Goal: Information Seeking & Learning: Learn about a topic

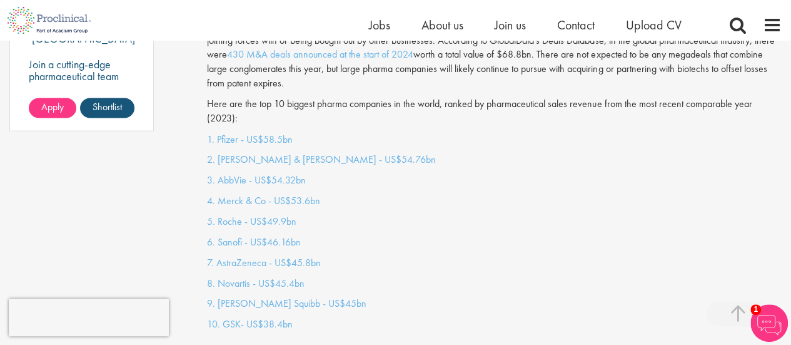
scroll to position [1001, 0]
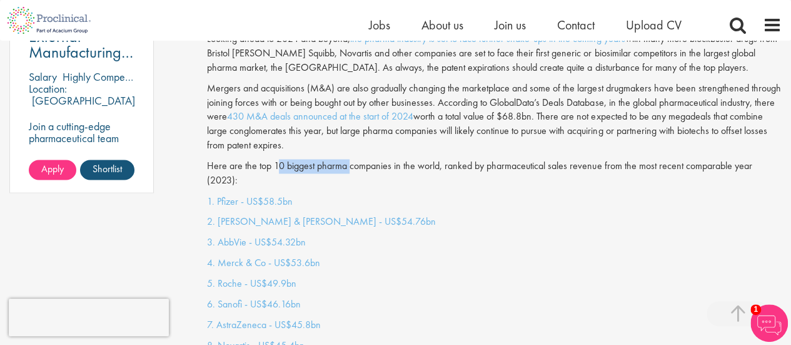
drag, startPoint x: 298, startPoint y: 161, endPoint x: 373, endPoint y: 166, distance: 75.3
click at [365, 166] on div "The pharmaceutical industry continues to generate stellar growth and is estimat…" at bounding box center [495, 21] width 594 height 344
drag, startPoint x: 482, startPoint y: 163, endPoint x: 569, endPoint y: 161, distance: 87.6
click at [531, 163] on p "Here are the top 10 biggest pharma companies in the world, ranked by pharmaceut…" at bounding box center [494, 173] width 575 height 29
drag, startPoint x: 578, startPoint y: 161, endPoint x: 630, endPoint y: 165, distance: 52.6
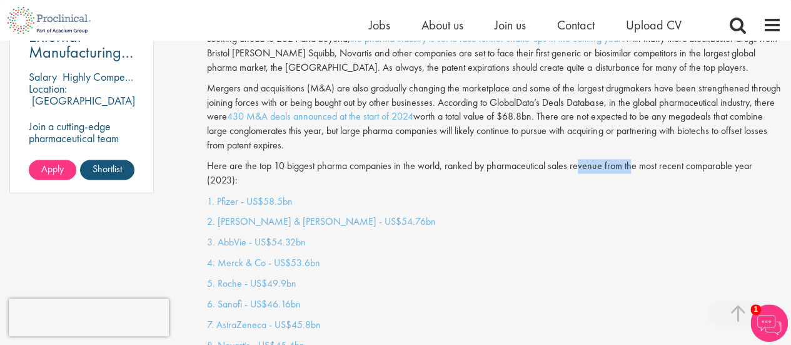
click at [627, 165] on p "Here are the top 10 biggest pharma companies in the world, ranked by pharmaceut…" at bounding box center [494, 173] width 575 height 29
click at [696, 165] on p "Here are the top 10 biggest pharma companies in the world, ranked by pharmaceut…" at bounding box center [494, 173] width 575 height 29
click at [268, 276] on link "5. Roche - US$49.9bn" at bounding box center [251, 282] width 89 height 13
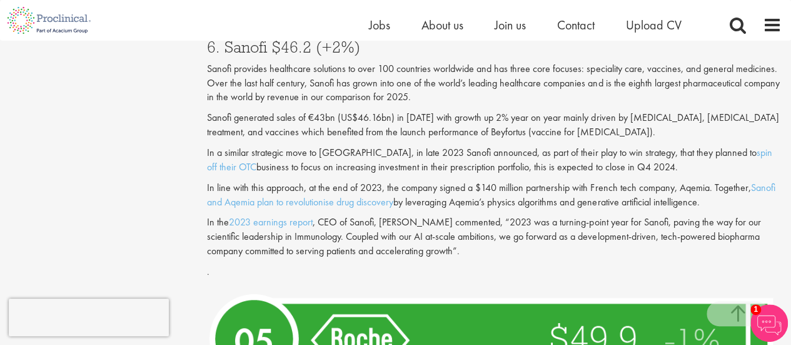
scroll to position [3045, 0]
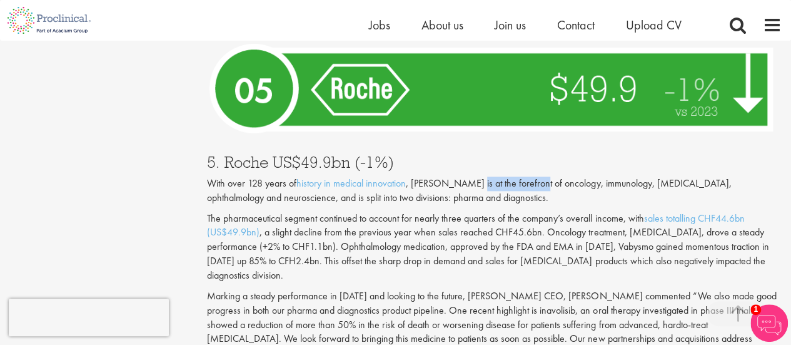
drag, startPoint x: 466, startPoint y: 156, endPoint x: 537, endPoint y: 156, distance: 70.7
click at [535, 176] on p "With over 128 years of history in medical innovation , [PERSON_NAME] is at the …" at bounding box center [494, 190] width 575 height 29
drag, startPoint x: 569, startPoint y: 156, endPoint x: 603, endPoint y: 156, distance: 34.4
click at [595, 176] on p "With over 128 years of history in medical innovation , [PERSON_NAME] is at the …" at bounding box center [494, 190] width 575 height 29
click at [622, 176] on p "With over 128 years of history in medical innovation , [PERSON_NAME] is at the …" at bounding box center [494, 190] width 575 height 29
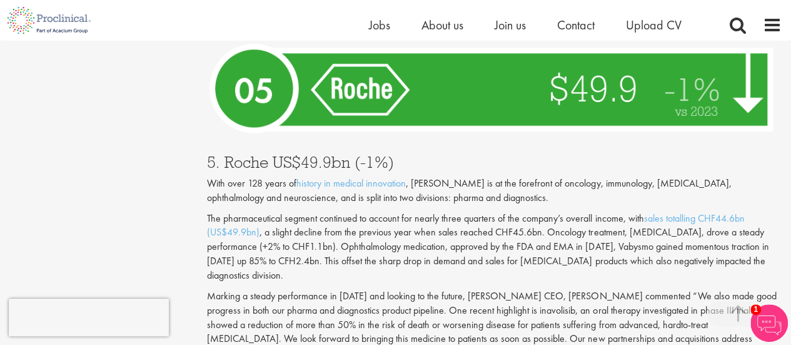
click at [612, 176] on p "With over 128 years of history in medical innovation , [PERSON_NAME] is at the …" at bounding box center [494, 190] width 575 height 29
drag, startPoint x: 509, startPoint y: 153, endPoint x: 560, endPoint y: 151, distance: 51.4
click at [558, 176] on p "With over 128 years of history in medical innovation , [PERSON_NAME] is at the …" at bounding box center [494, 190] width 575 height 29
drag, startPoint x: 579, startPoint y: 151, endPoint x: 620, endPoint y: 151, distance: 41.3
click at [611, 176] on p "With over 128 years of history in medical innovation , [PERSON_NAME] is at the …" at bounding box center [494, 190] width 575 height 29
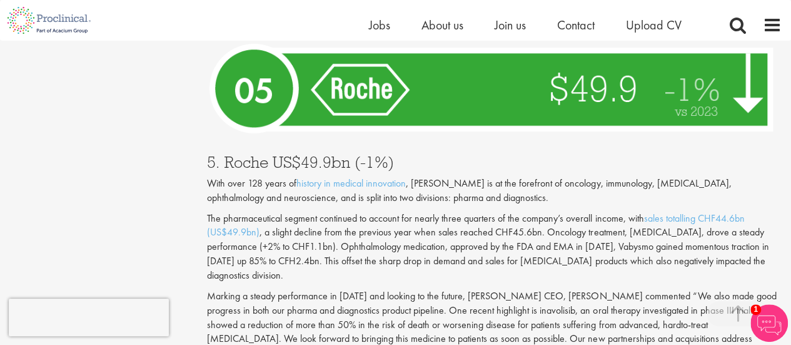
click at [623, 176] on p "With over 128 years of history in medical innovation , [PERSON_NAME] is at the …" at bounding box center [494, 190] width 575 height 29
drag, startPoint x: 648, startPoint y: 152, endPoint x: 689, endPoint y: 157, distance: 41.6
click at [684, 176] on p "With over 128 years of history in medical innovation , [PERSON_NAME] is at the …" at bounding box center [494, 190] width 575 height 29
drag, startPoint x: 698, startPoint y: 157, endPoint x: 762, endPoint y: 157, distance: 64.4
click at [762, 176] on p "With over 128 years of history in medical innovation , [PERSON_NAME] is at the …" at bounding box center [494, 190] width 575 height 29
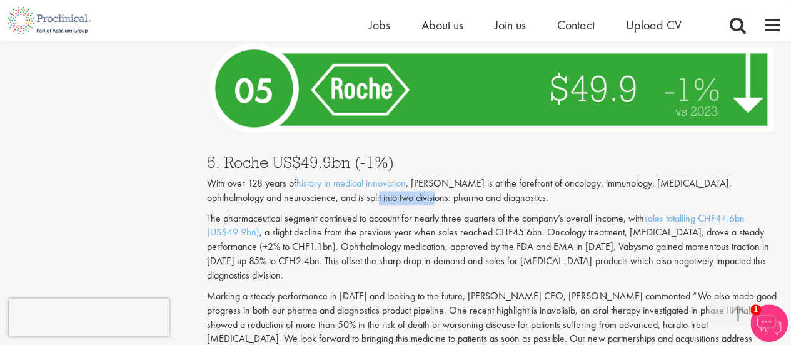
drag, startPoint x: 342, startPoint y: 165, endPoint x: 374, endPoint y: 165, distance: 31.9
click at [373, 176] on p "With over 128 years of history in medical innovation , [PERSON_NAME] is at the …" at bounding box center [494, 190] width 575 height 29
drag, startPoint x: 418, startPoint y: 170, endPoint x: 450, endPoint y: 172, distance: 32.6
click at [442, 176] on p "With over 128 years of history in medical innovation , [PERSON_NAME] is at the …" at bounding box center [494, 190] width 575 height 29
click at [468, 176] on p "With over 128 years of history in medical innovation , [PERSON_NAME] is at the …" at bounding box center [494, 190] width 575 height 29
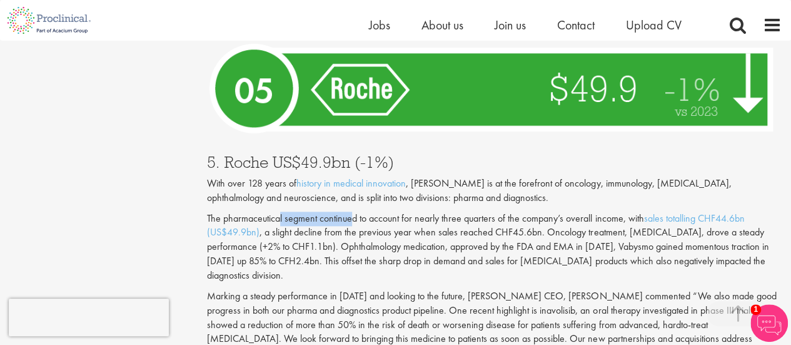
drag, startPoint x: 278, startPoint y: 188, endPoint x: 367, endPoint y: 185, distance: 88.9
click at [355, 211] on p "The pharmaceutical segment continued to account for nearly three quarters of th…" at bounding box center [494, 246] width 575 height 71
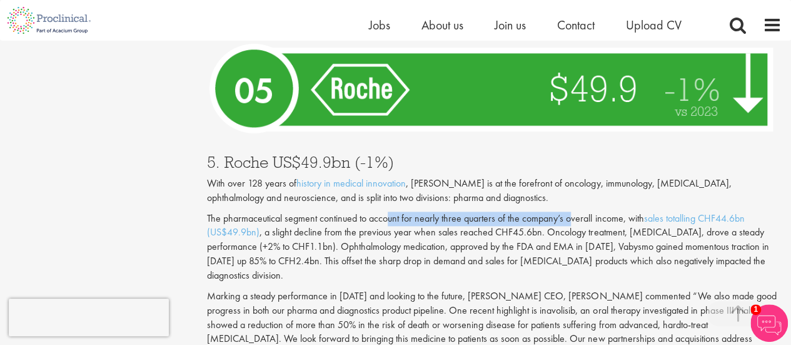
drag, startPoint x: 387, startPoint y: 184, endPoint x: 599, endPoint y: 185, distance: 212.7
click at [577, 211] on p "The pharmaceutical segment continued to account for nearly three quarters of th…" at bounding box center [494, 246] width 575 height 71
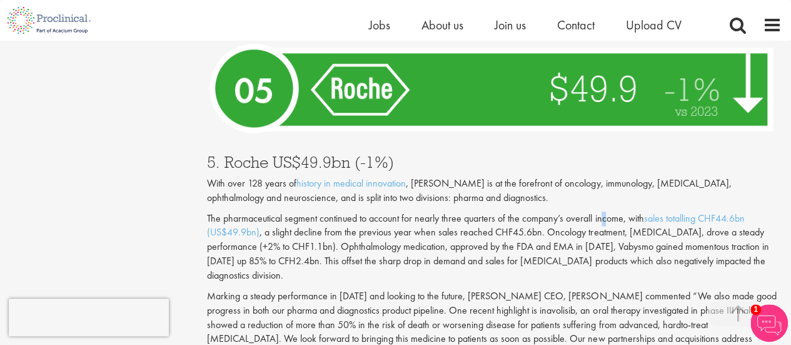
click at [607, 211] on p "The pharmaceutical segment continued to account for nearly three quarters of th…" at bounding box center [494, 246] width 575 height 71
click at [487, 211] on p "The pharmaceutical segment continued to account for nearly three quarters of th…" at bounding box center [494, 246] width 575 height 71
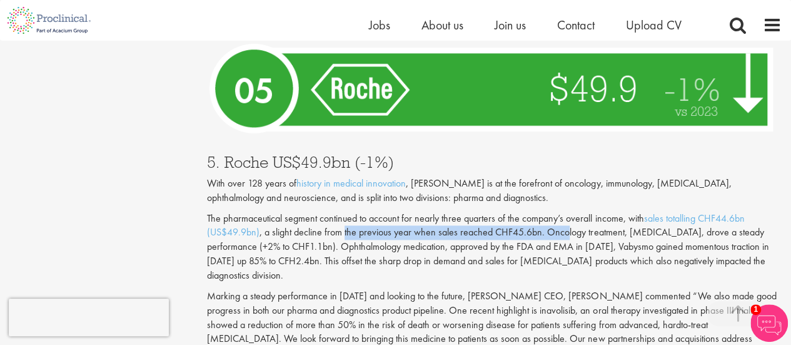
drag, startPoint x: 345, startPoint y: 201, endPoint x: 582, endPoint y: 204, distance: 236.5
click at [566, 211] on p "The pharmaceutical segment continued to account for nearly three quarters of th…" at bounding box center [494, 246] width 575 height 71
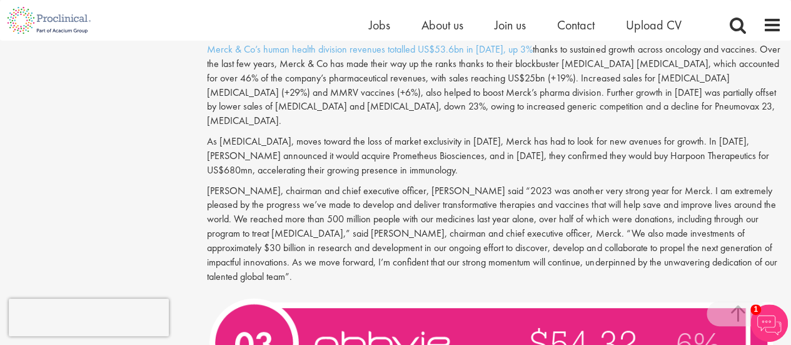
scroll to position [3733, 0]
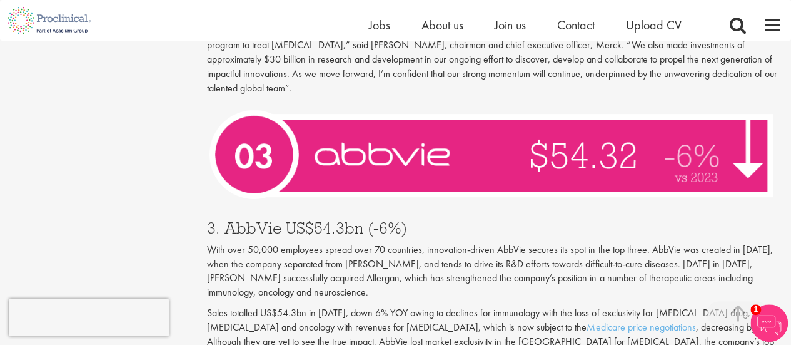
scroll to position [1001, 0]
